Goal: Task Accomplishment & Management: Use online tool/utility

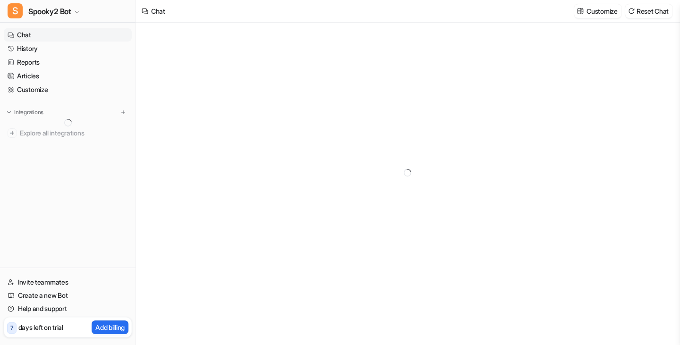
type textarea "**********"
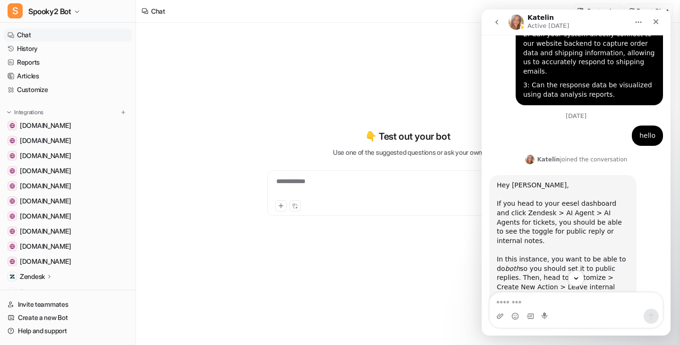
scroll to position [357, 0]
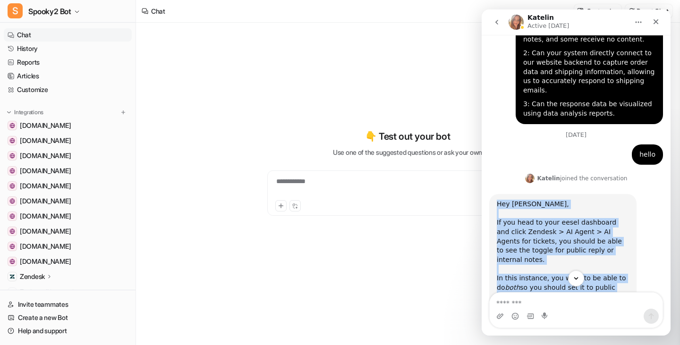
drag, startPoint x: 497, startPoint y: 178, endPoint x: 529, endPoint y: 256, distance: 84.6
copy div "Hey [PERSON_NAME], If you head to your eesel dashboard and click Zendesk > AI A…"
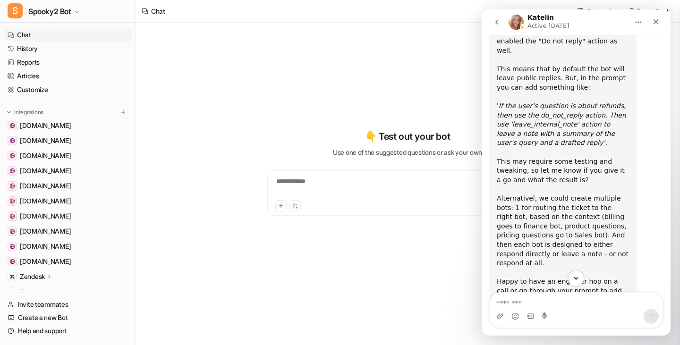
scroll to position [735, 0]
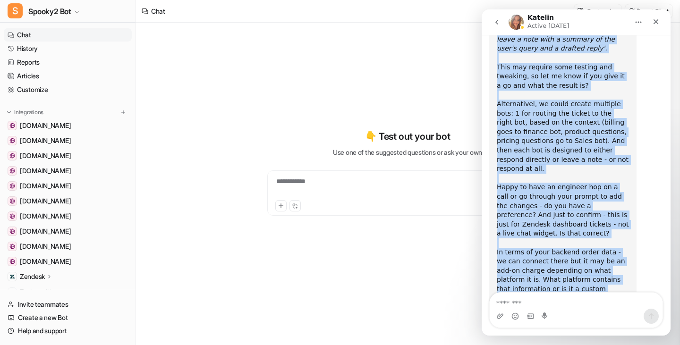
click at [526, 259] on div "Hey [PERSON_NAME], If you head to your eesel dashboard and click Zendesk > AI A…" at bounding box center [563, 76] width 132 height 509
copy div "Hey [PERSON_NAME], If you head to your eesel dashboard and click Zendesk > AI A…"
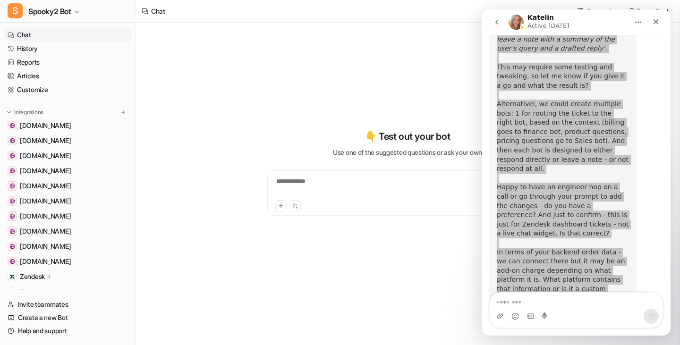
click at [34, 278] on p "Zendesk" at bounding box center [32, 276] width 25 height 9
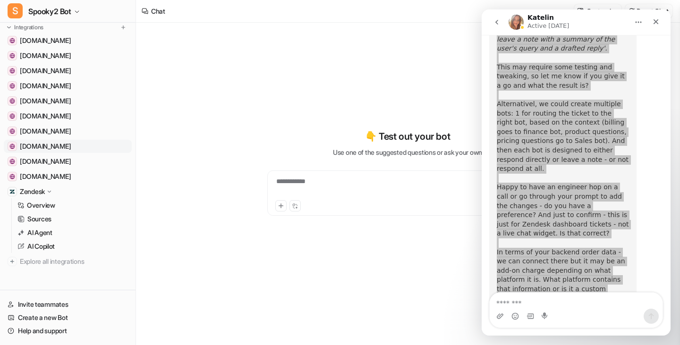
scroll to position [90, 0]
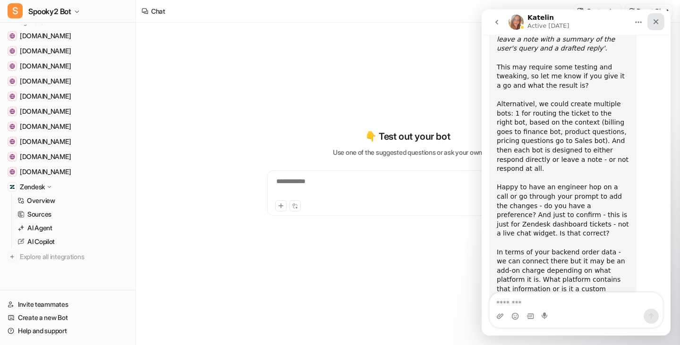
click at [654, 20] on icon "Close" at bounding box center [656, 21] width 5 height 5
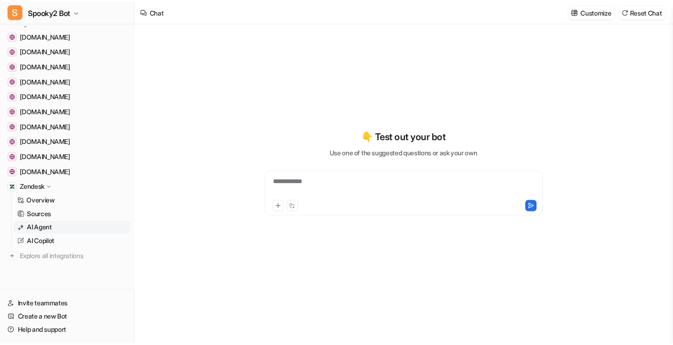
scroll to position [735, 0]
click at [47, 201] on p "Overview" at bounding box center [41, 200] width 28 height 9
click at [46, 226] on p "AI Agent" at bounding box center [39, 228] width 25 height 9
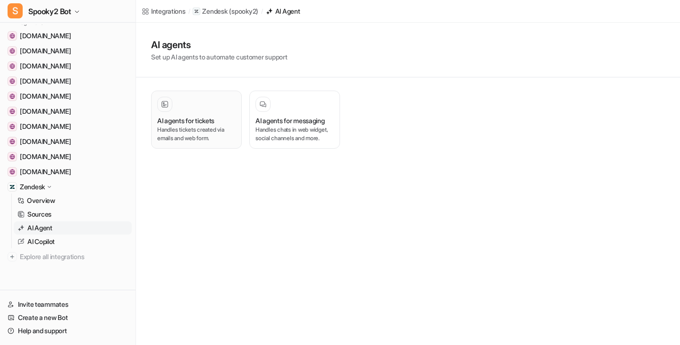
click at [205, 123] on h3 "AI agents for tickets" at bounding box center [185, 121] width 57 height 10
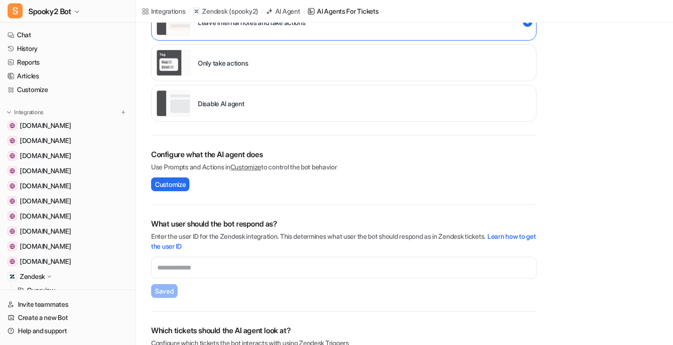
scroll to position [189, 0]
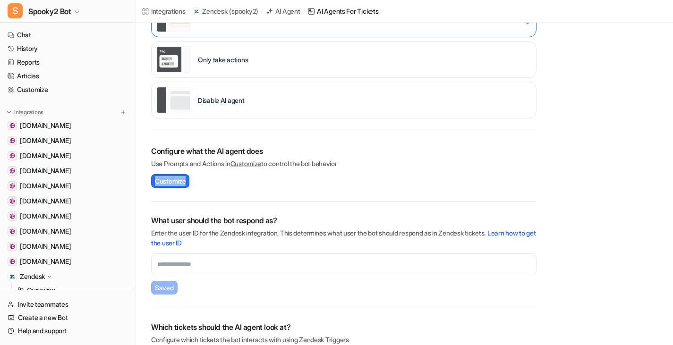
drag, startPoint x: 196, startPoint y: 185, endPoint x: 142, endPoint y: 182, distance: 53.9
click at [142, 182] on div "AI agent behavior Choose what the AI should do in your support workflow. Note t…" at bounding box center [344, 141] width 416 height 474
copy span "Customize"
click at [54, 335] on link "Help and support" at bounding box center [68, 331] width 128 height 13
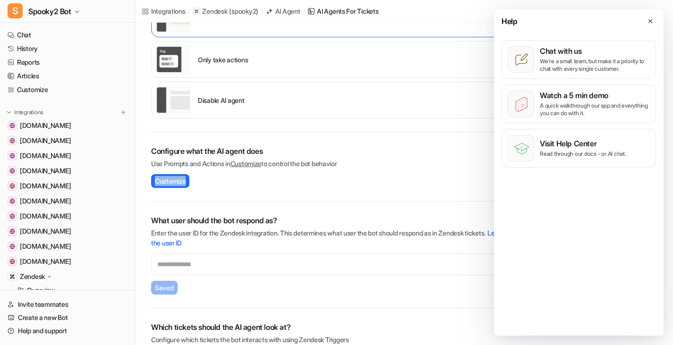
scroll to position [0, 0]
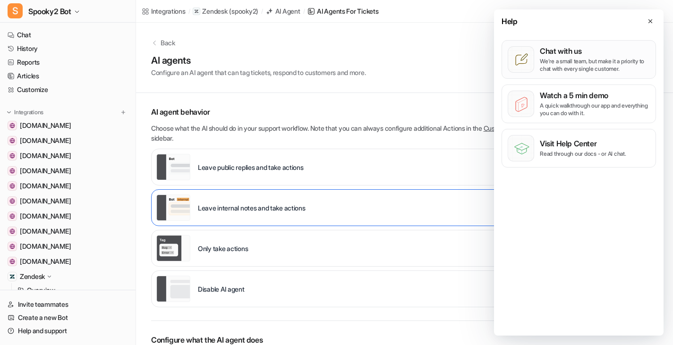
click at [582, 44] on button "Chat with us We’re a small team, but make it a priority to chat with every sing…" at bounding box center [579, 59] width 155 height 39
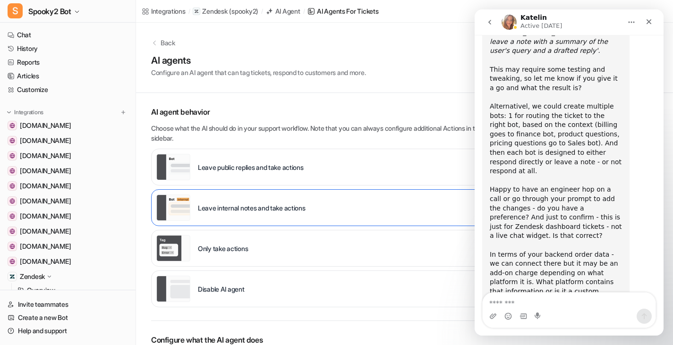
scroll to position [735, 0]
click at [545, 300] on textarea "Message…" at bounding box center [569, 301] width 173 height 16
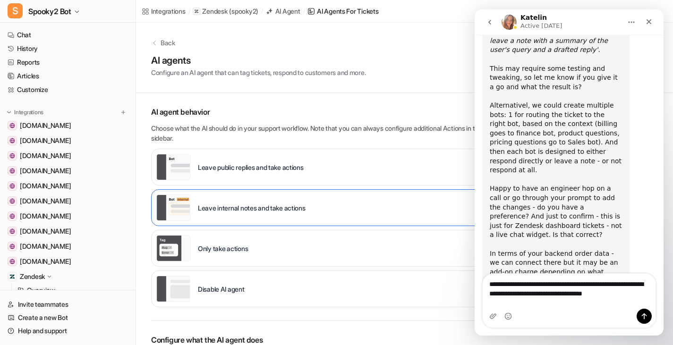
scroll to position [744, 0]
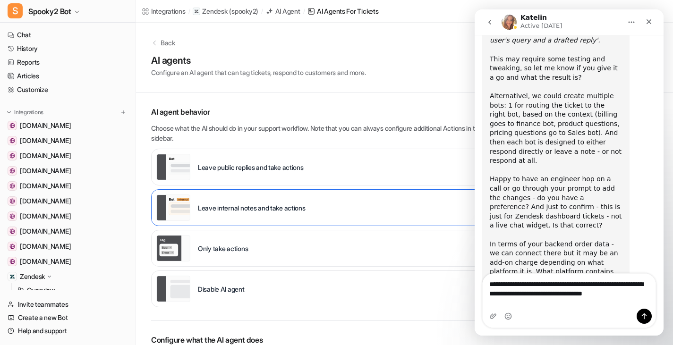
click at [533, 293] on textarea "**********" at bounding box center [569, 287] width 173 height 26
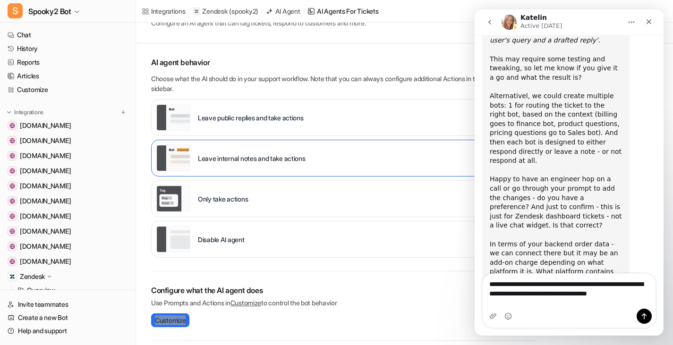
scroll to position [95, 0]
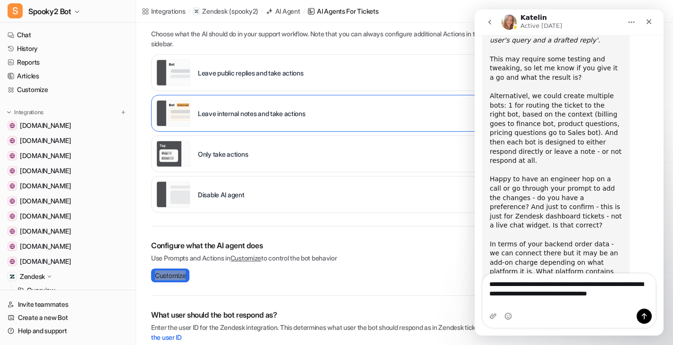
click at [634, 300] on textarea "**********" at bounding box center [569, 287] width 173 height 26
type textarea "**********"
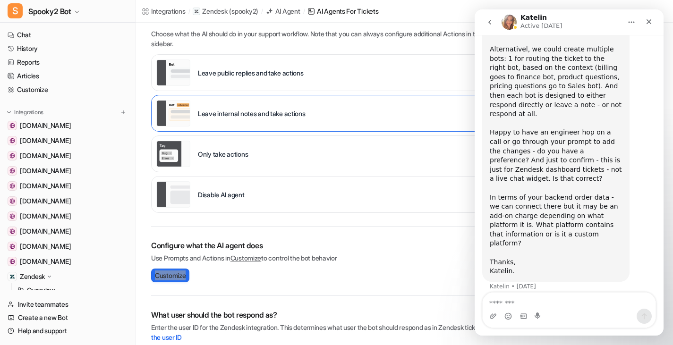
scroll to position [794, 0]
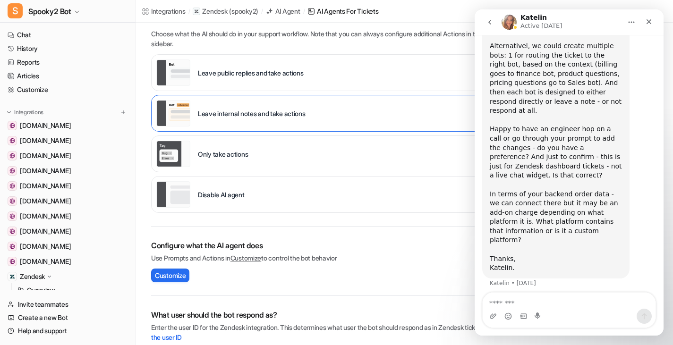
click at [387, 251] on div "Configure what the AI agent does Use Prompts and Actions in Customize to contro…" at bounding box center [344, 251] width 386 height 23
click at [406, 241] on h2 "Configure what the AI agent does" at bounding box center [344, 245] width 386 height 11
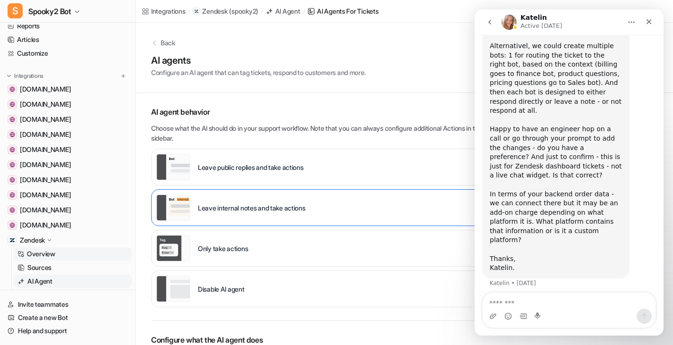
scroll to position [90, 0]
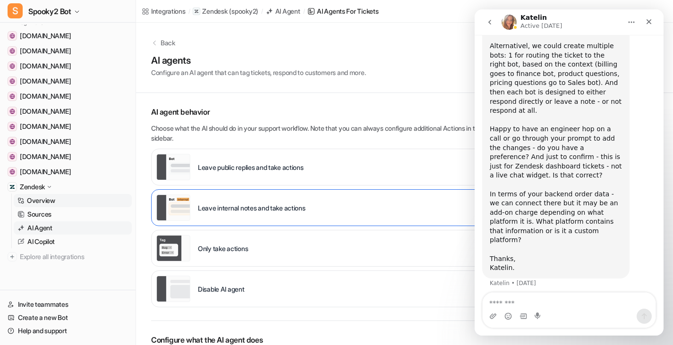
click at [53, 201] on p "Overview" at bounding box center [41, 200] width 28 height 9
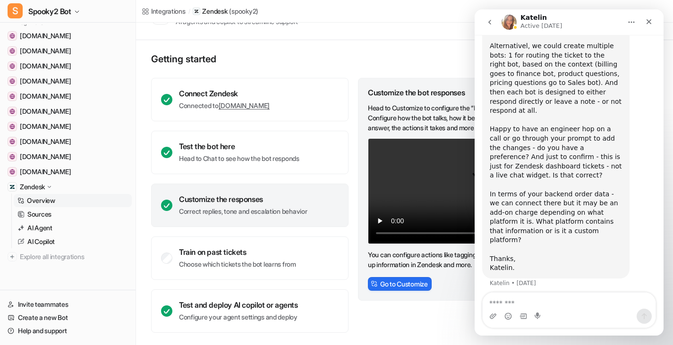
scroll to position [33, 0]
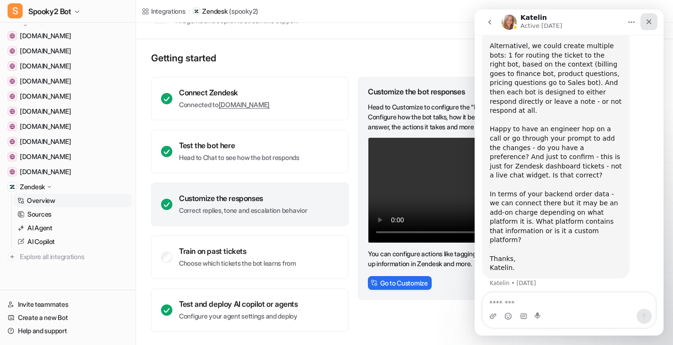
click at [647, 20] on icon "Close" at bounding box center [649, 21] width 5 height 5
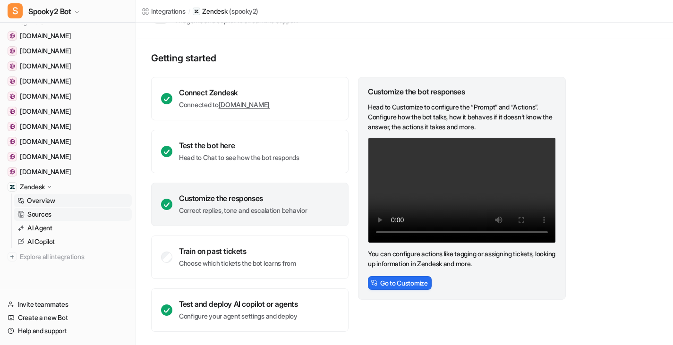
click at [36, 212] on p "Sources" at bounding box center [39, 214] width 24 height 9
click at [49, 216] on p "Sources" at bounding box center [39, 214] width 24 height 9
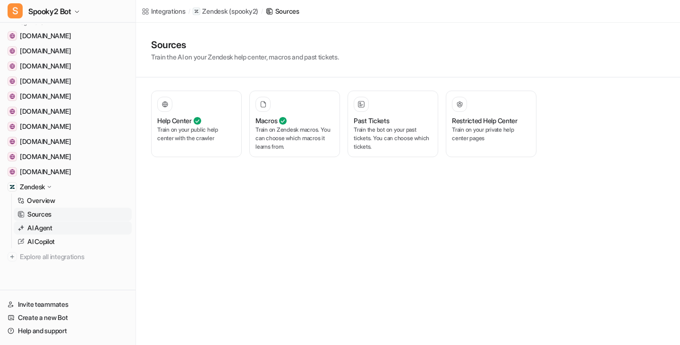
click at [43, 231] on p "AI Agent" at bounding box center [39, 228] width 25 height 9
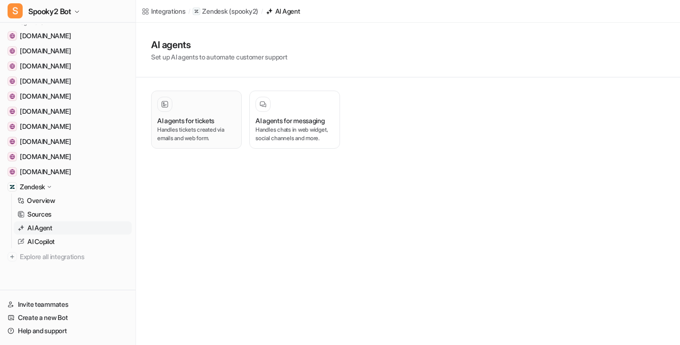
click at [212, 110] on div at bounding box center [196, 104] width 78 height 15
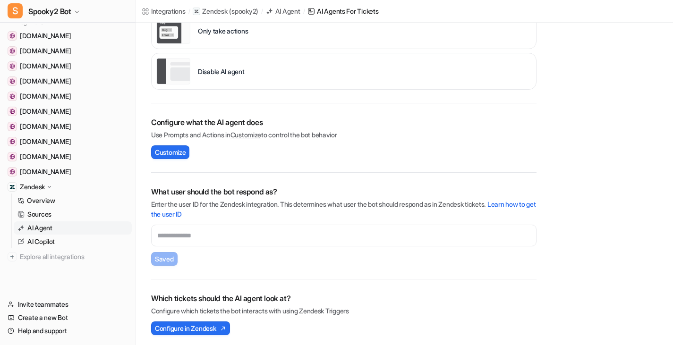
scroll to position [221, 0]
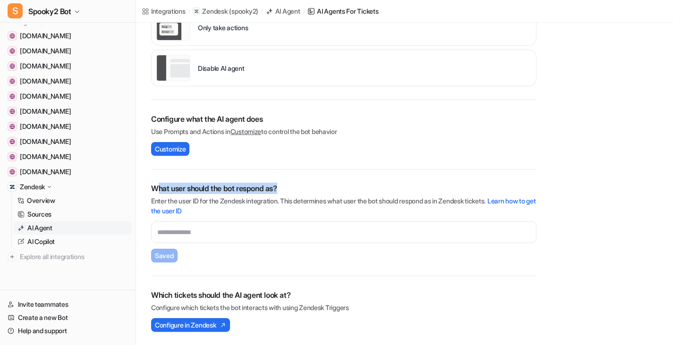
drag, startPoint x: 158, startPoint y: 186, endPoint x: 435, endPoint y: 188, distance: 276.5
click at [425, 188] on h2 "What user should the bot respond as?" at bounding box center [344, 188] width 386 height 11
click at [351, 188] on h2 "What user should the bot respond as?" at bounding box center [344, 188] width 386 height 11
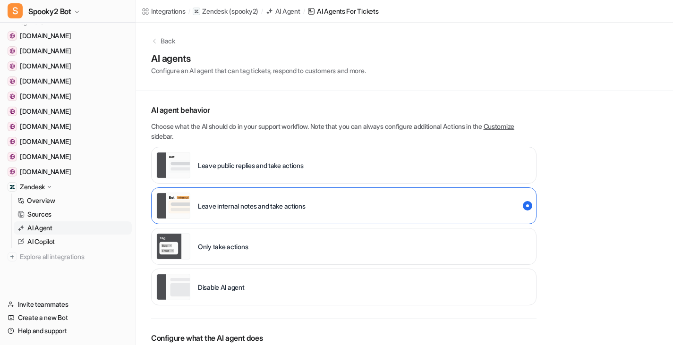
scroll to position [0, 0]
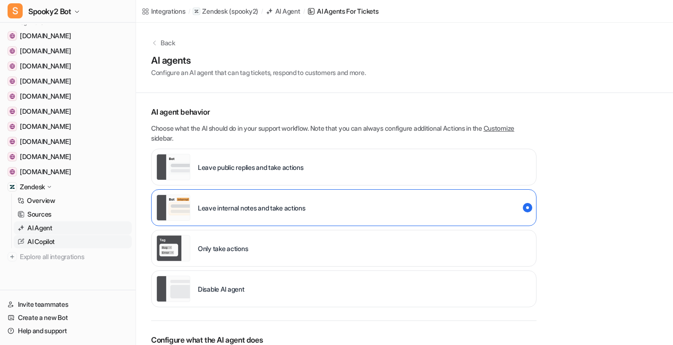
click at [41, 241] on p "AI Copilot" at bounding box center [40, 241] width 27 height 9
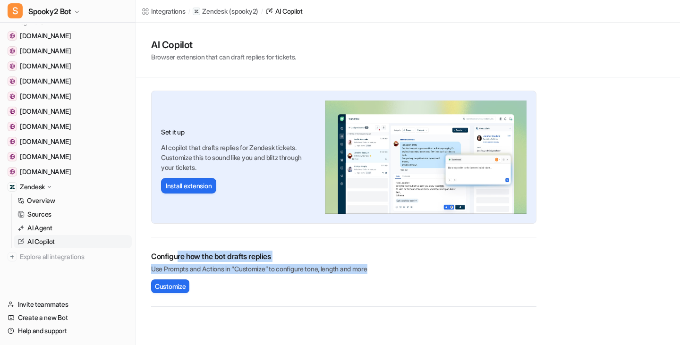
drag, startPoint x: 393, startPoint y: 267, endPoint x: 180, endPoint y: 250, distance: 213.8
click at [180, 250] on div "Configure how the bot drafts replies Use Prompts and Actions in “Customize” to …" at bounding box center [344, 272] width 386 height 69
click at [425, 278] on div "Configure how the bot drafts replies Use Prompts and Actions in “Customize” to …" at bounding box center [344, 272] width 386 height 43
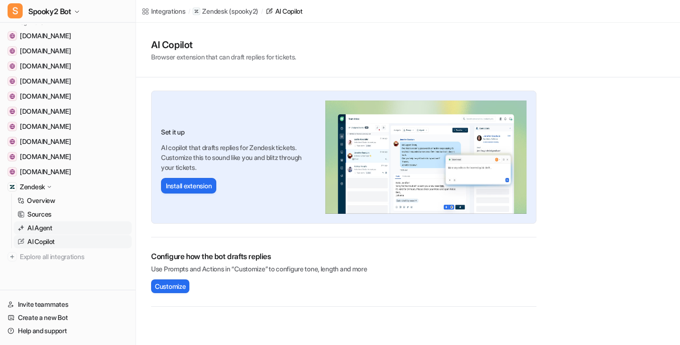
click at [37, 229] on p "AI Agent" at bounding box center [39, 228] width 25 height 9
click at [43, 228] on p "AI Agent" at bounding box center [39, 228] width 25 height 9
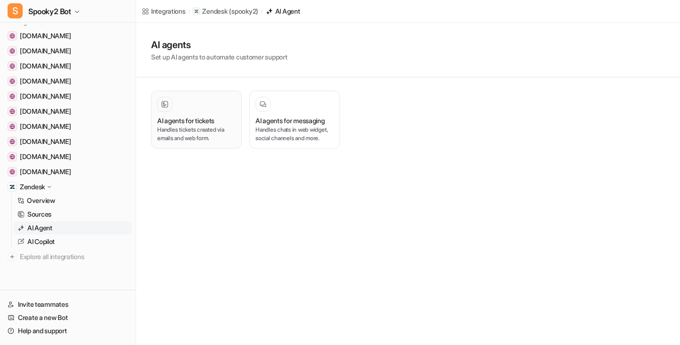
click at [216, 105] on div at bounding box center [196, 104] width 78 height 15
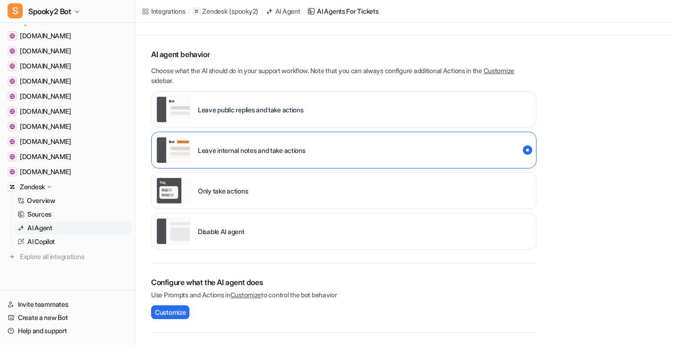
scroll to position [221, 0]
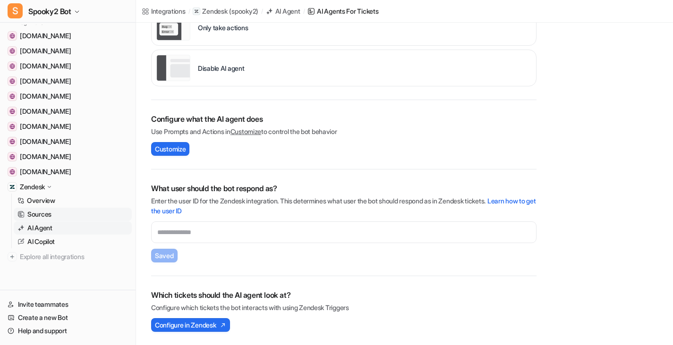
click at [40, 215] on p "Sources" at bounding box center [39, 214] width 24 height 9
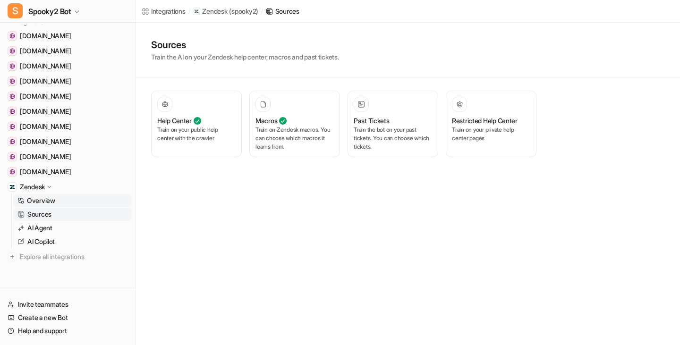
click at [33, 197] on p "Overview" at bounding box center [41, 200] width 28 height 9
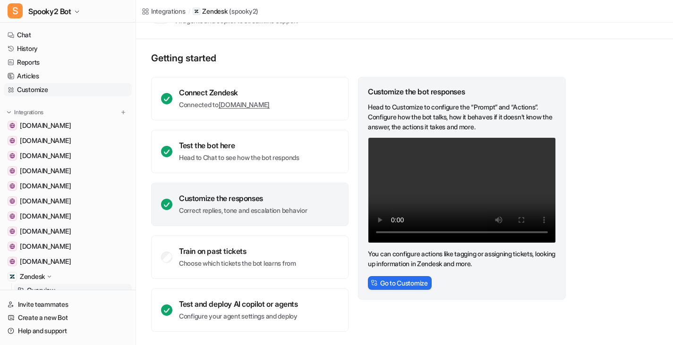
click at [40, 91] on link "Customize" at bounding box center [68, 89] width 128 height 13
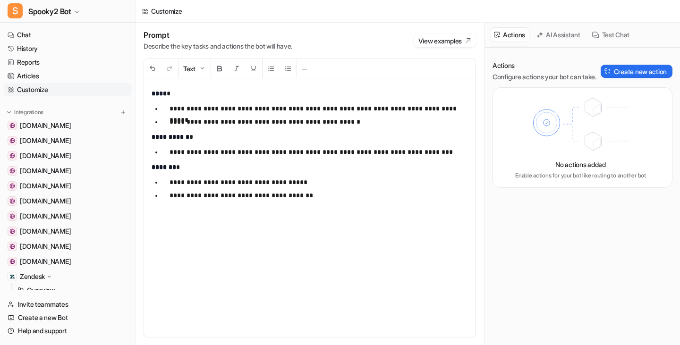
click at [564, 35] on button "AI Assistant" at bounding box center [560, 34] width 52 height 15
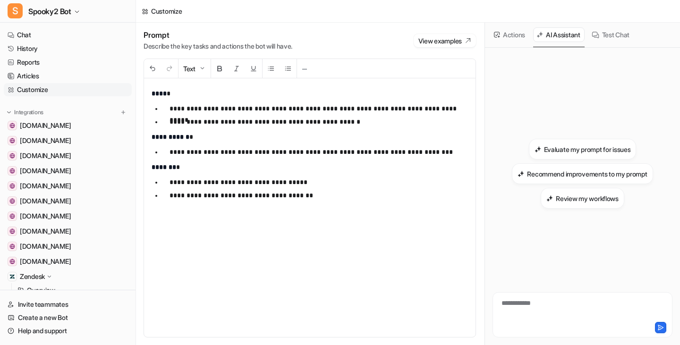
click at [622, 33] on button "Test Chat" at bounding box center [611, 34] width 45 height 15
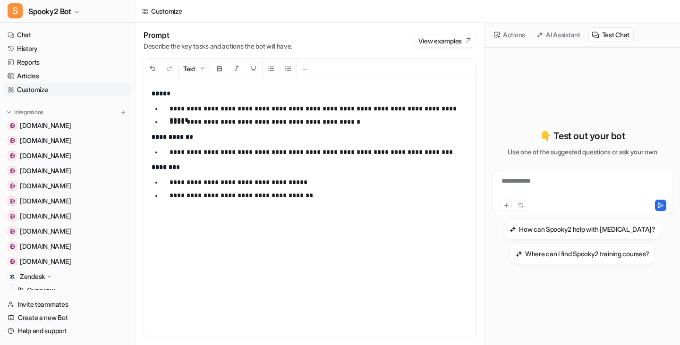
click at [410, 173] on div "**********" at bounding box center [310, 207] width 332 height 259
